Goal: Find specific page/section: Find specific page/section

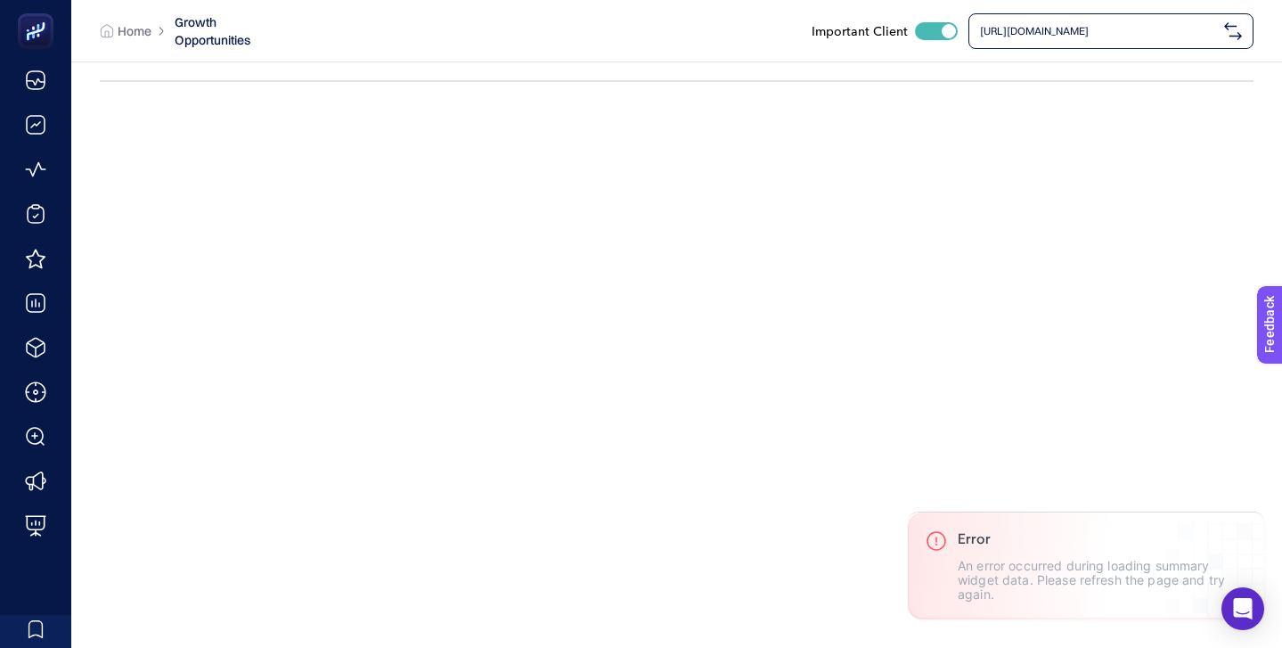
click at [920, 29] on div at bounding box center [936, 31] width 43 height 18
click at [915, 30] on input "checkbox" at bounding box center [914, 30] width 1 height 1
checkbox input "false"
click at [1034, 36] on span "[URL][DOMAIN_NAME]" at bounding box center [1098, 31] width 237 height 14
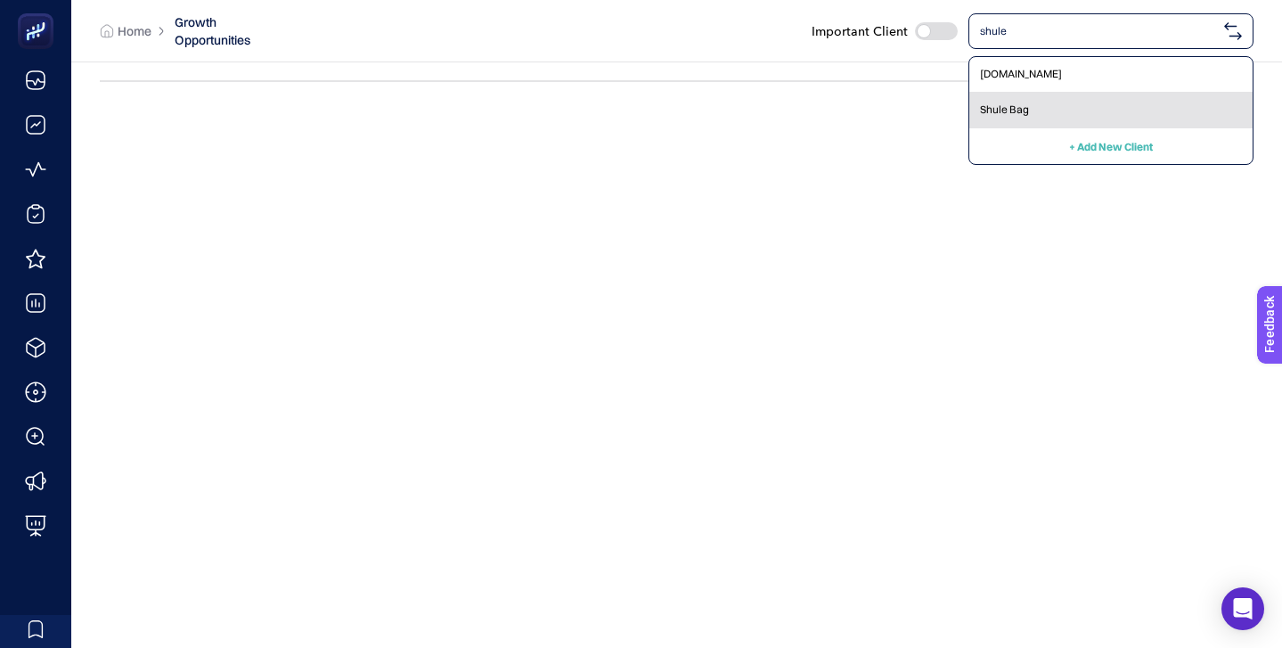
type input "shule"
click at [1027, 101] on div "Shule Bag" at bounding box center [1111, 111] width 283 height 36
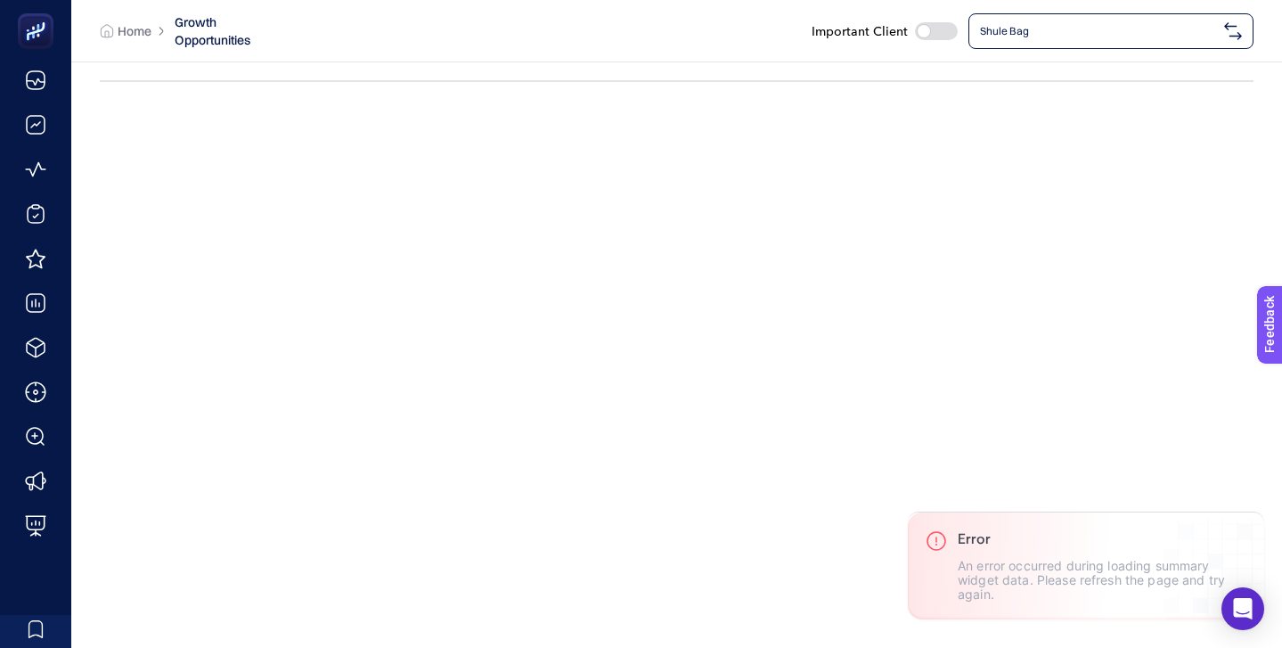
click at [1068, 28] on span "Shule Bag" at bounding box center [1098, 31] width 237 height 14
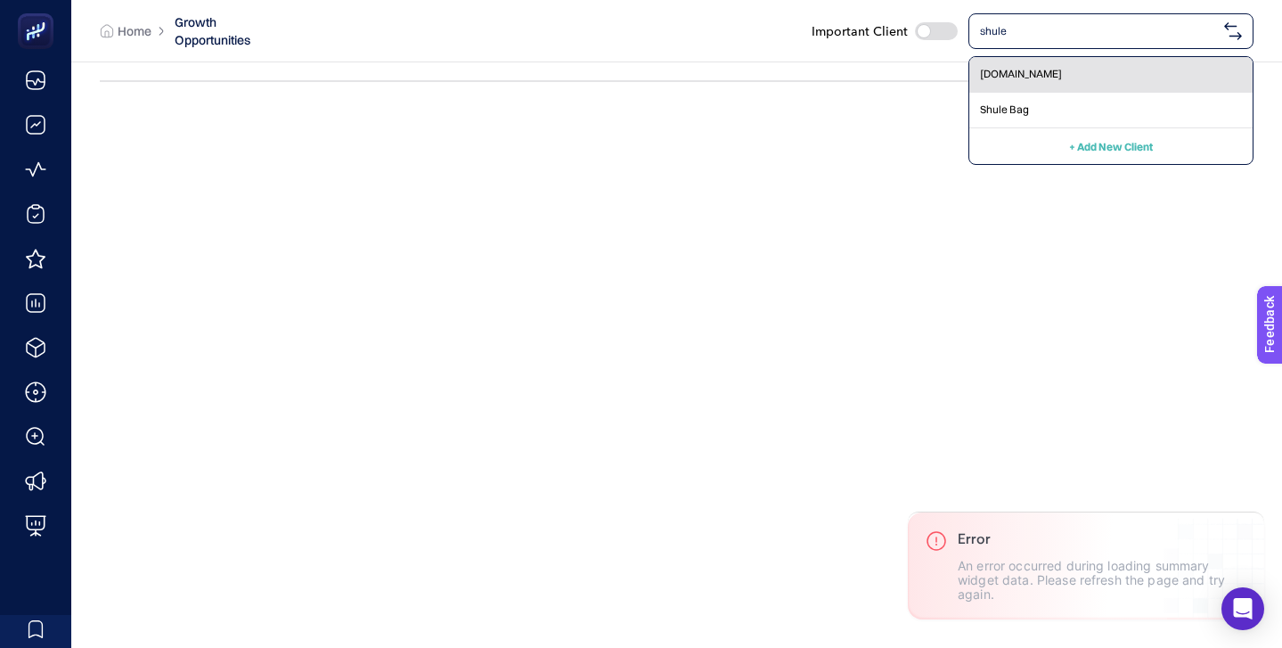
type input "shule"
click at [1084, 93] on div "[DOMAIN_NAME]" at bounding box center [1111, 111] width 283 height 36
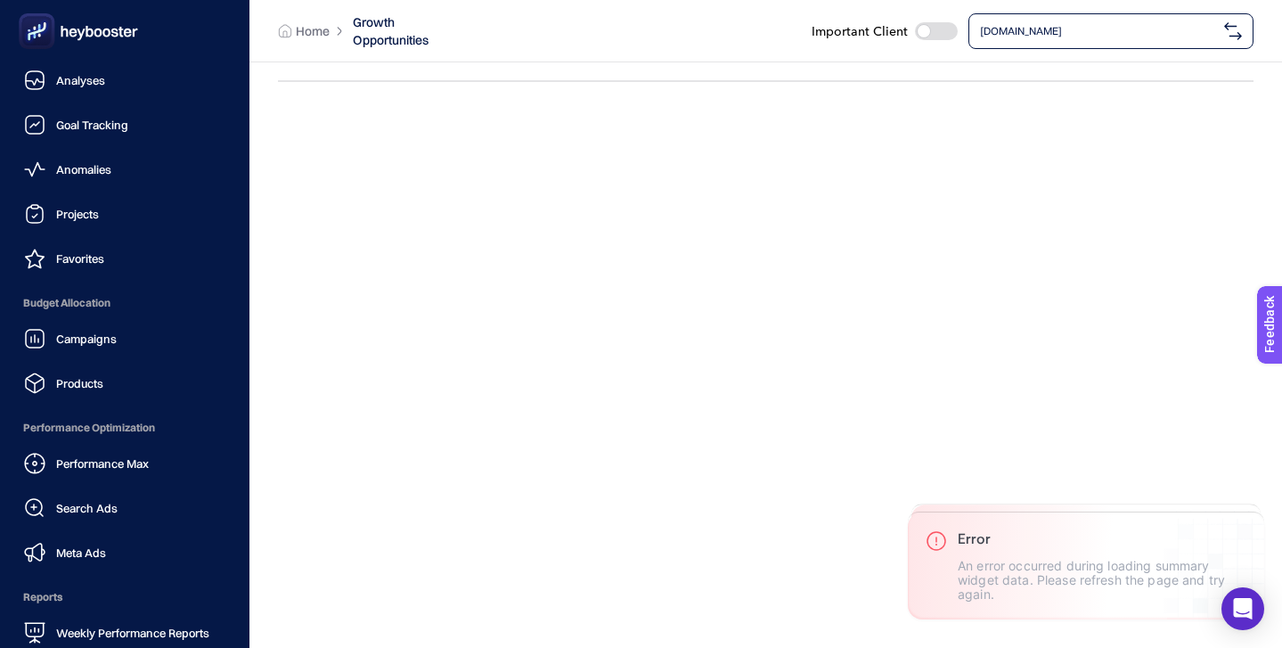
scroll to position [174, 0]
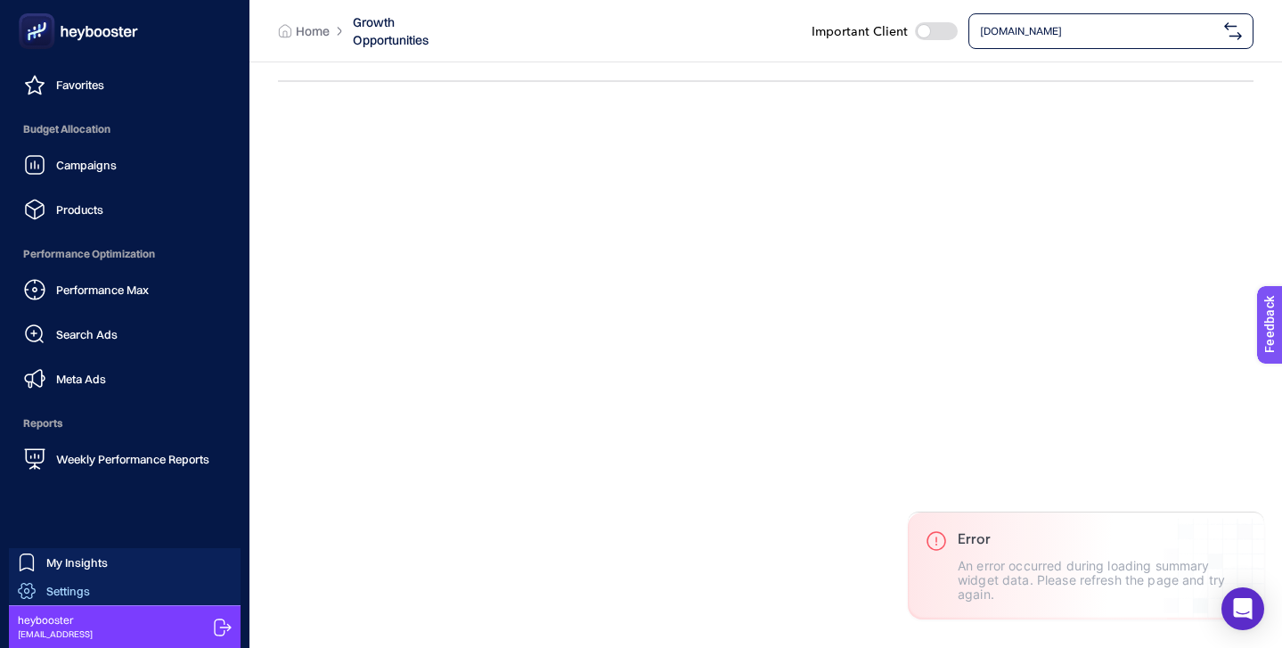
click at [135, 585] on link "Settings" at bounding box center [125, 591] width 232 height 29
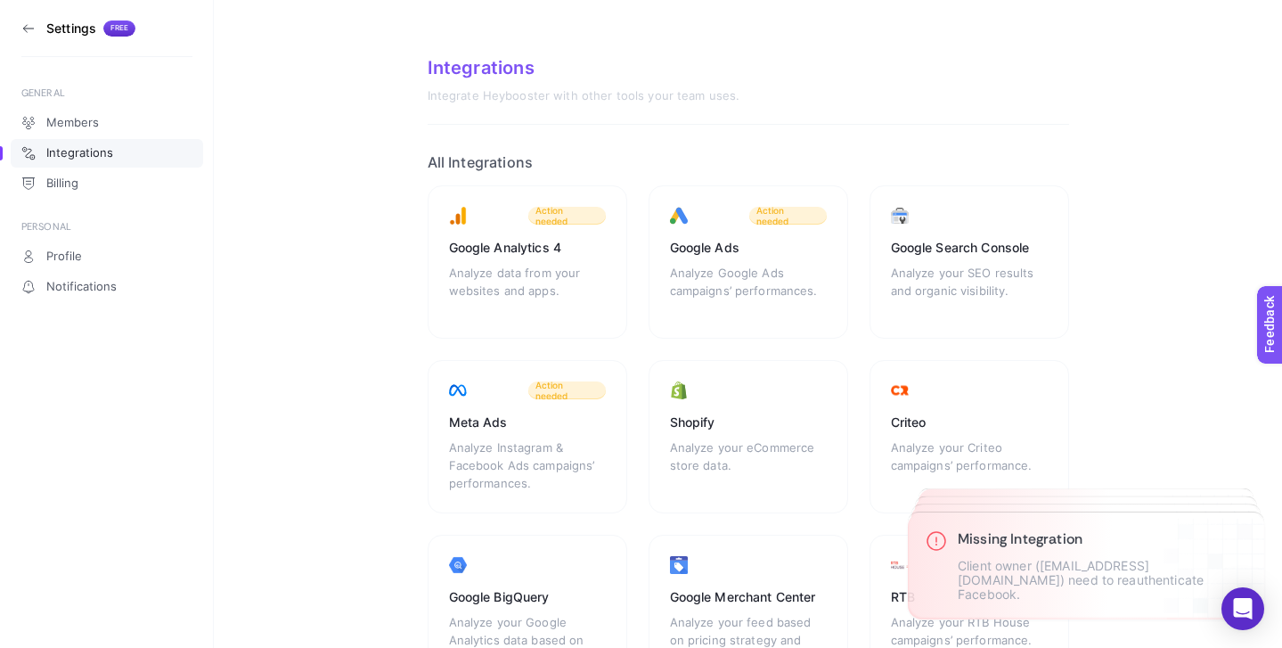
click at [24, 24] on icon at bounding box center [28, 28] width 14 height 14
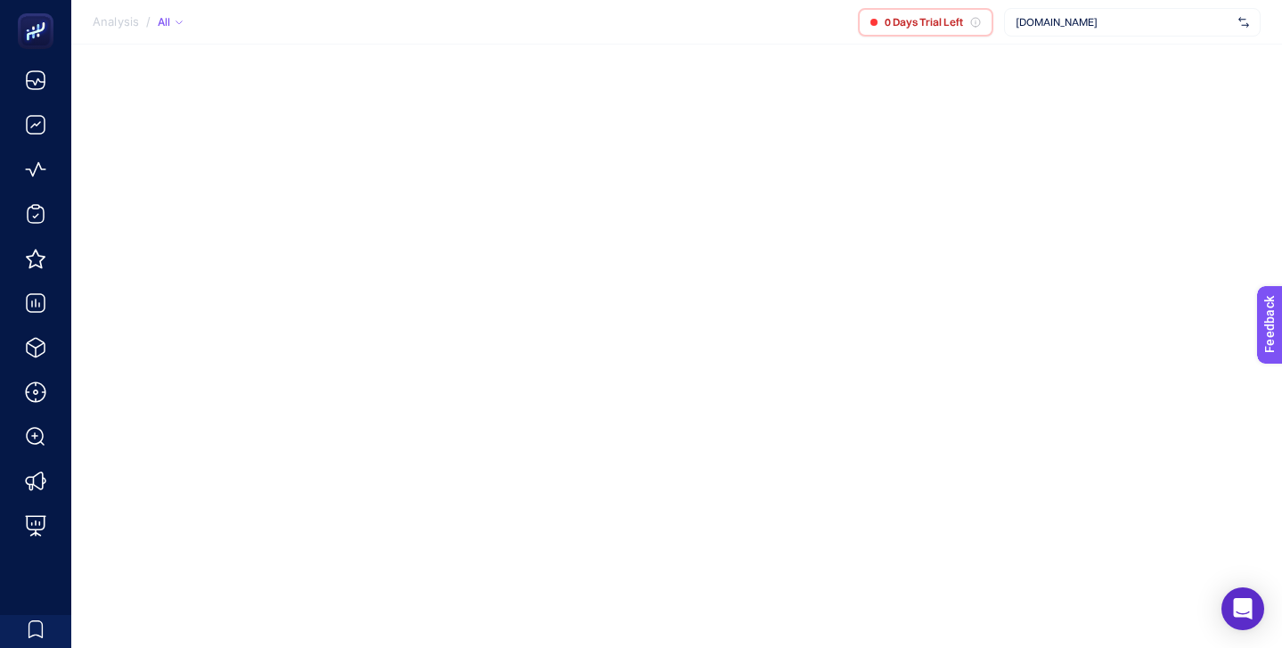
click at [1158, 15] on span "[DOMAIN_NAME]" at bounding box center [1124, 22] width 216 height 14
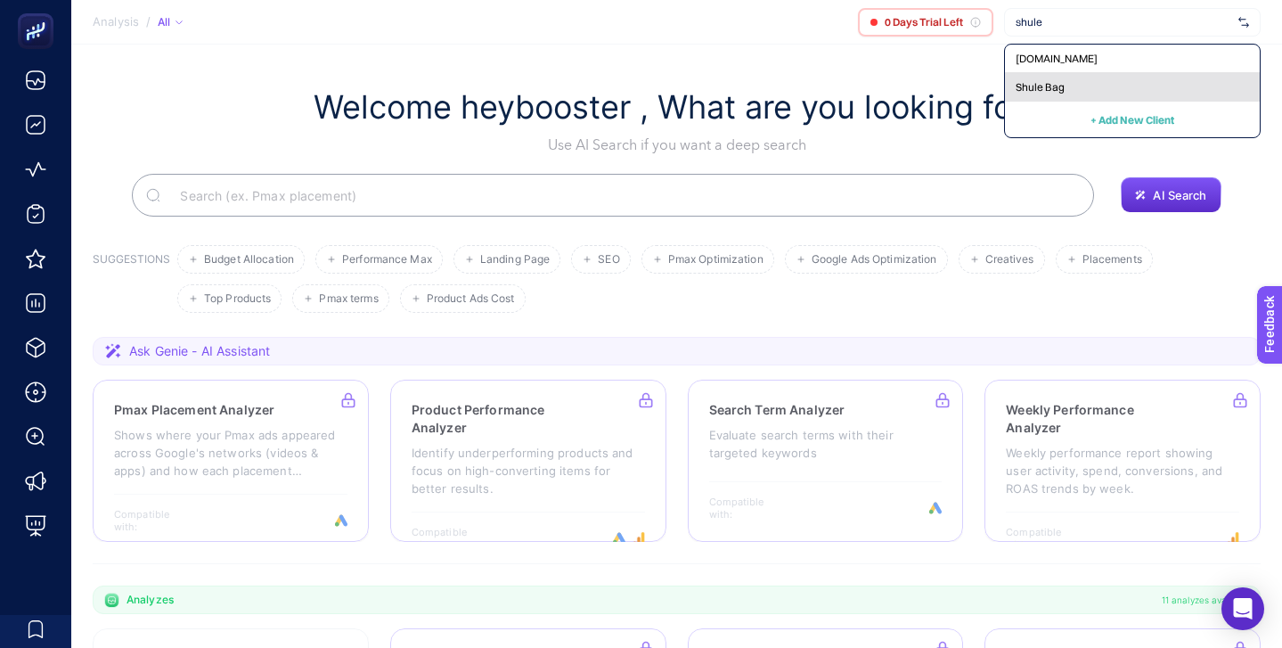
type input "shule"
click at [1120, 92] on div "Shule Bag" at bounding box center [1132, 87] width 255 height 29
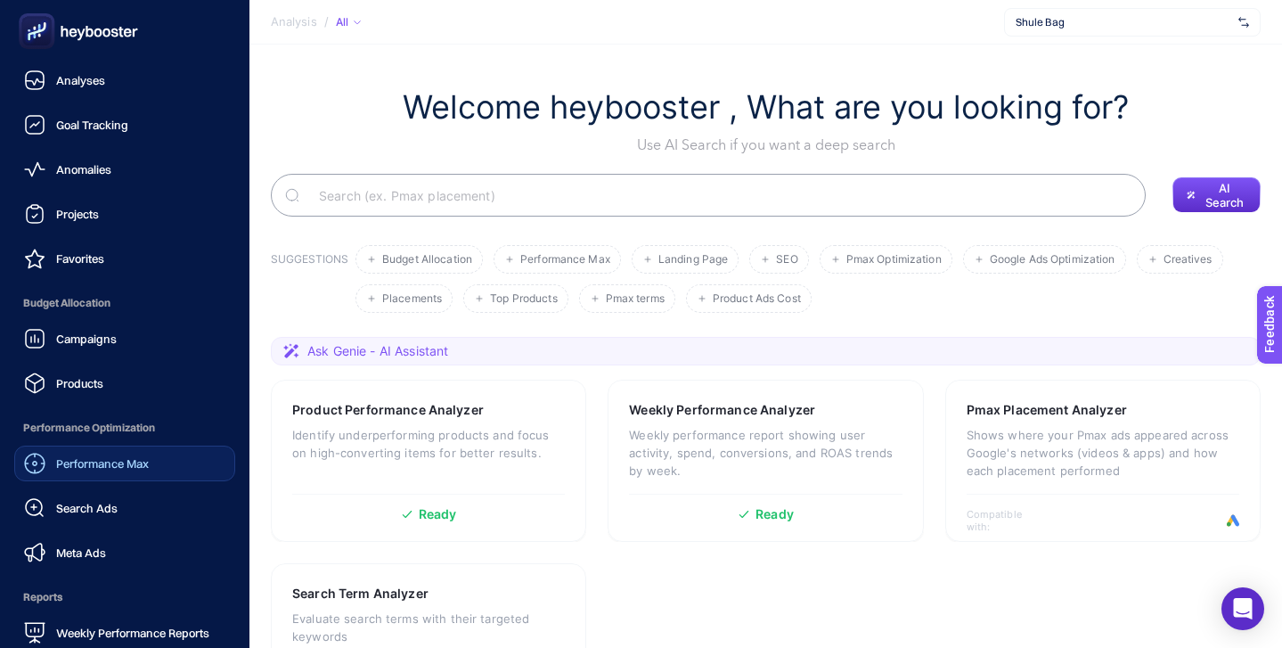
scroll to position [174, 0]
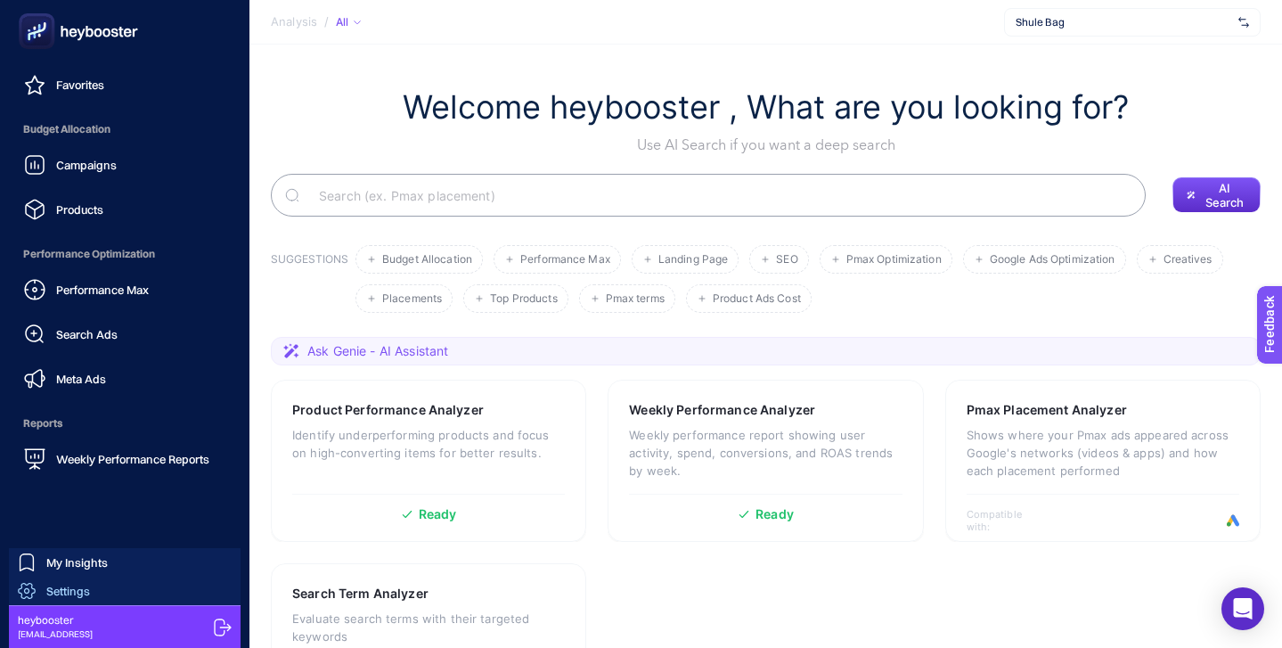
click at [123, 598] on link "Settings" at bounding box center [125, 591] width 232 height 29
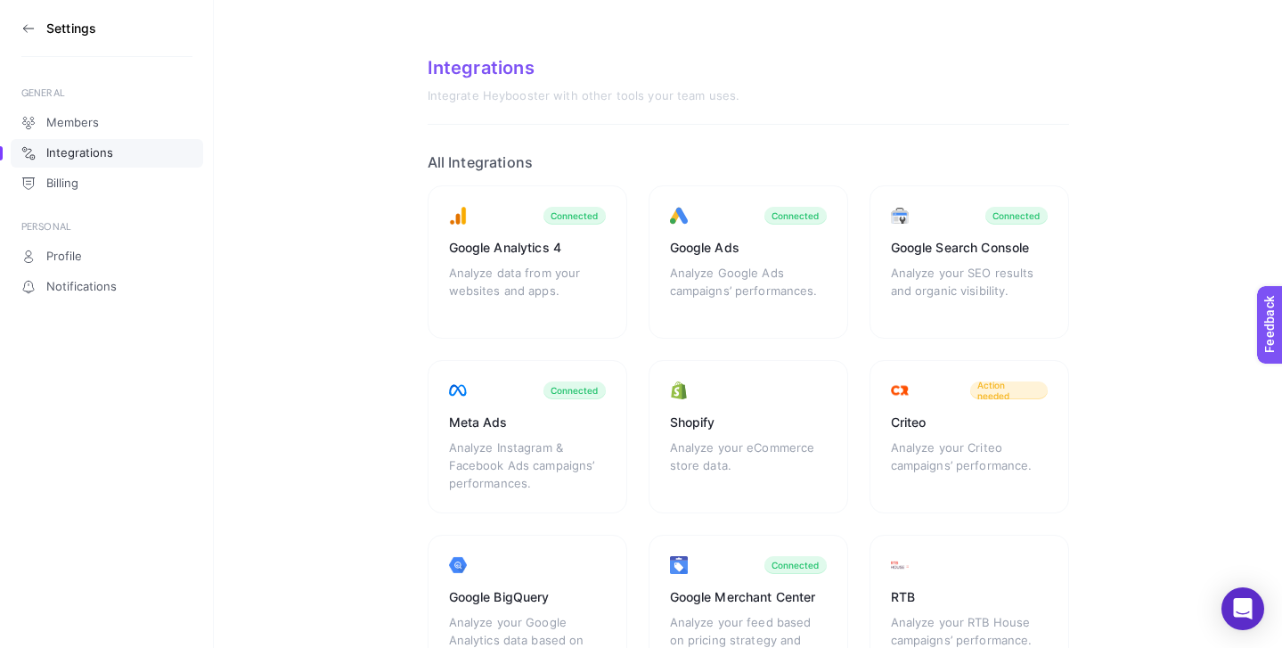
click at [30, 22] on icon at bounding box center [28, 28] width 14 height 14
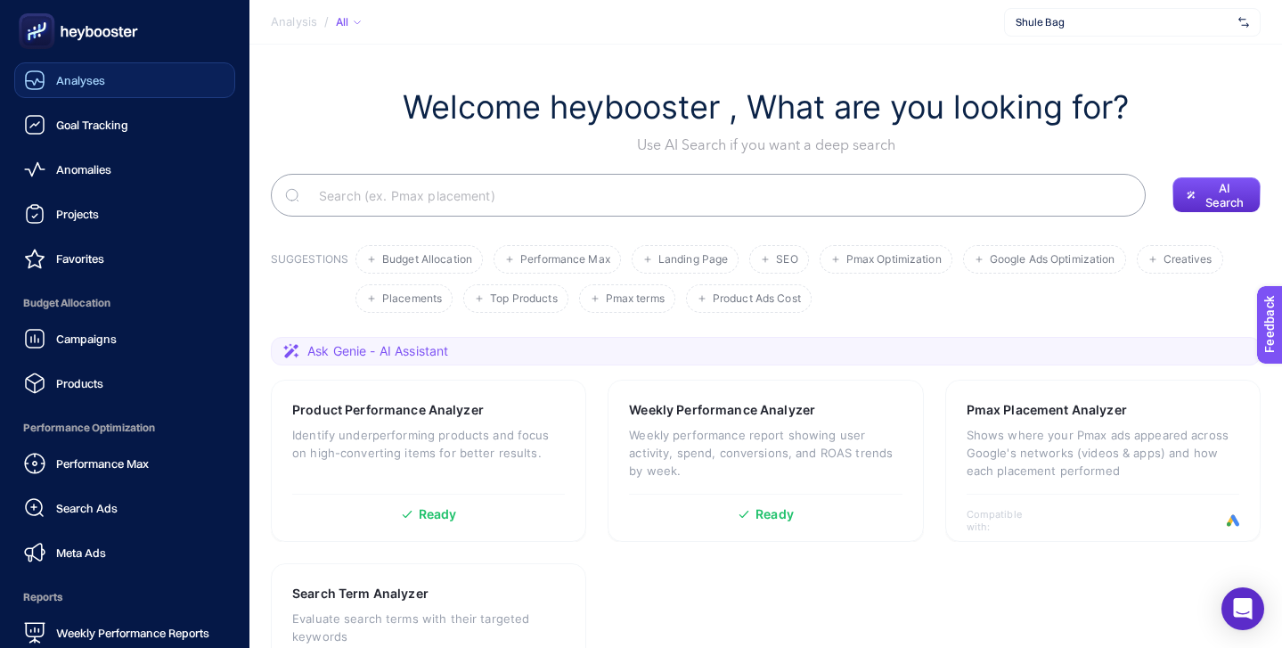
click at [78, 71] on div "Analyses" at bounding box center [64, 80] width 81 height 21
click at [78, 70] on div "Analyses" at bounding box center [65, 80] width 83 height 21
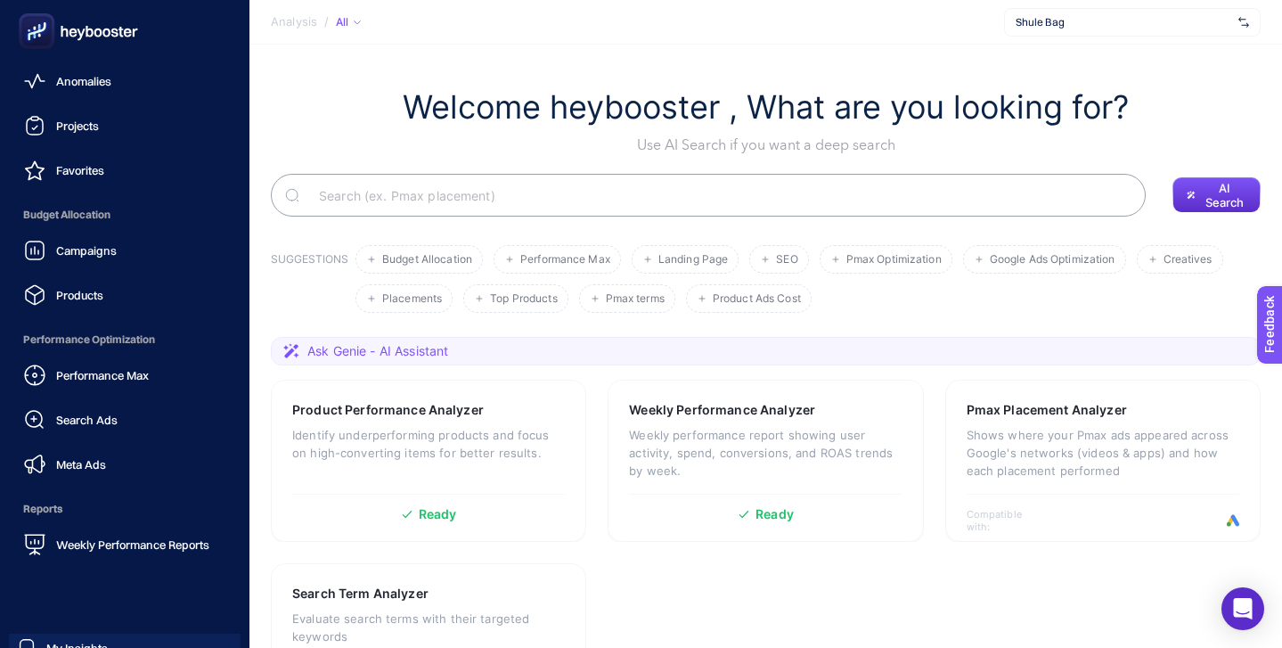
scroll to position [125, 0]
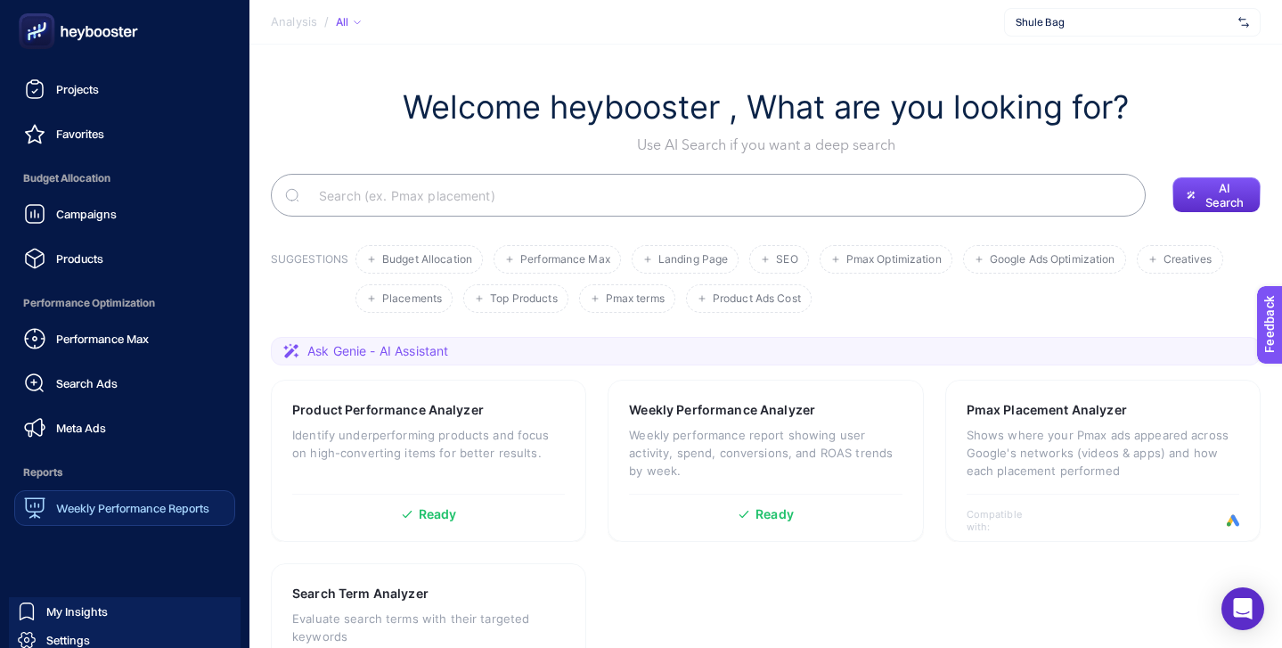
click at [140, 499] on div "Weekly Performance Reports" at bounding box center [116, 507] width 185 height 21
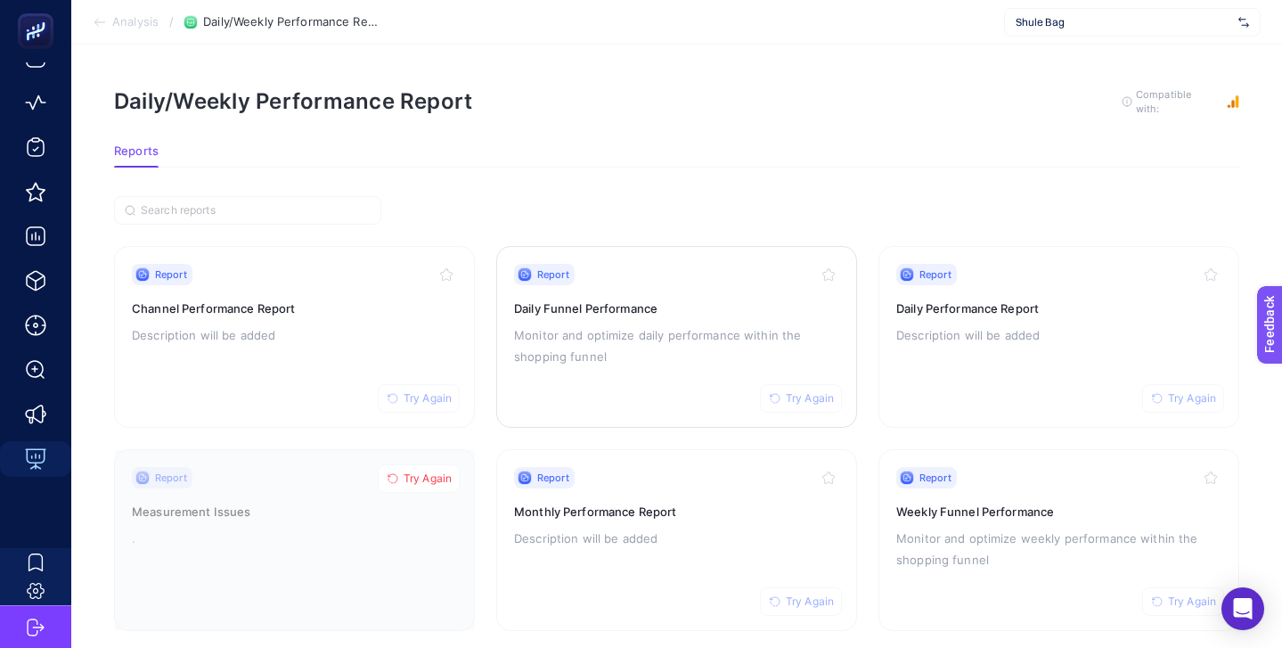
scroll to position [67, 0]
click at [979, 299] on h3 "Daily Performance Report" at bounding box center [1058, 308] width 325 height 18
